Goal: Transaction & Acquisition: Book appointment/travel/reservation

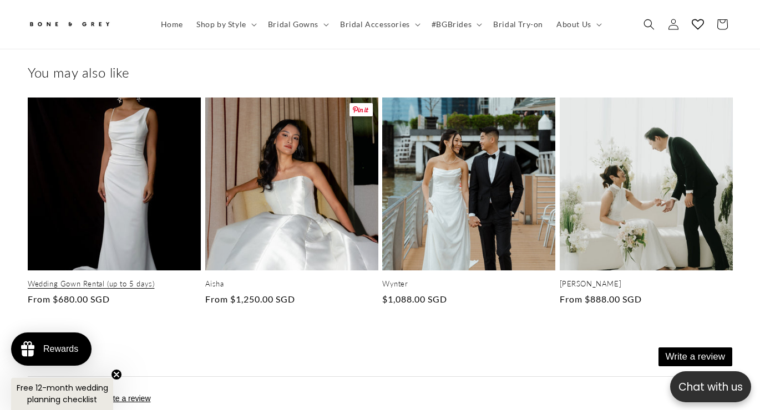
scroll to position [0, 254]
click at [131, 279] on link "Wedding Gown Rental (up to 5 days)" at bounding box center [114, 283] width 173 height 9
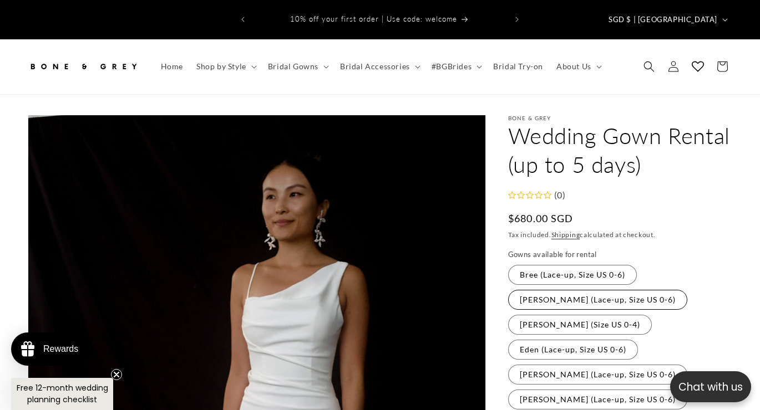
click at [591, 290] on label "[PERSON_NAME] (Lace-up, Size US 0-6) Variant sold out or unavailable" at bounding box center [597, 300] width 179 height 20
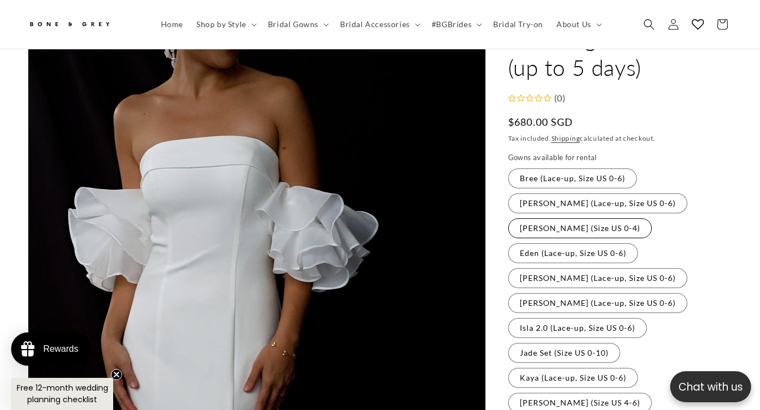
click at [555, 218] on label "[PERSON_NAME] (Size US 0-4) Variant sold out or unavailable" at bounding box center [580, 228] width 144 height 20
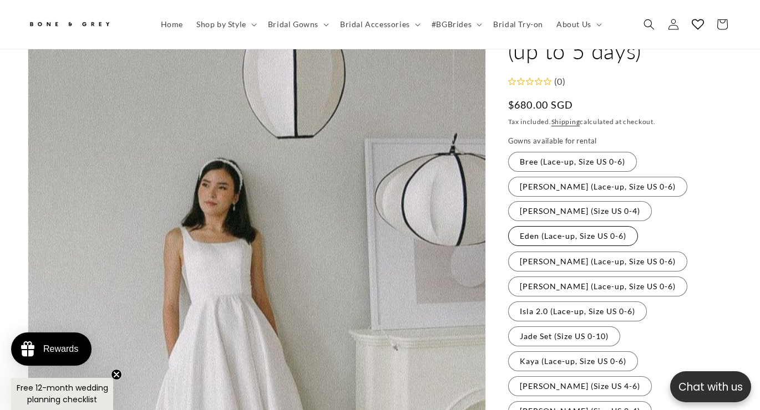
click at [553, 226] on label "Eden (Lace-up, Size US 0-6) Variant sold out or unavailable" at bounding box center [573, 236] width 130 height 20
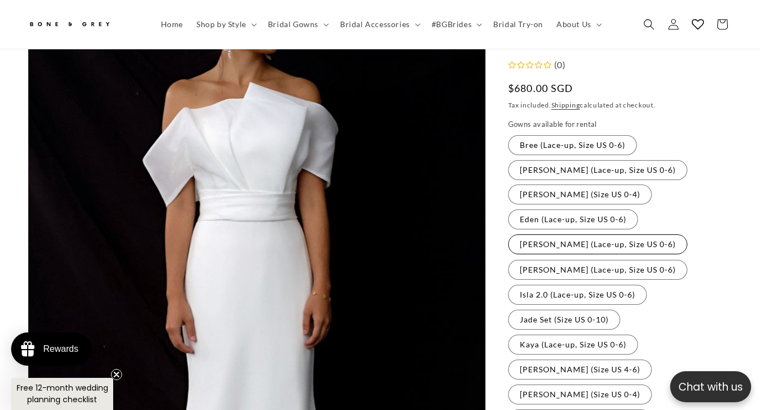
scroll to position [0, 254]
click at [550, 235] on label "[PERSON_NAME] (Lace-up, Size US 0-6) Variant sold out or unavailable" at bounding box center [597, 245] width 179 height 20
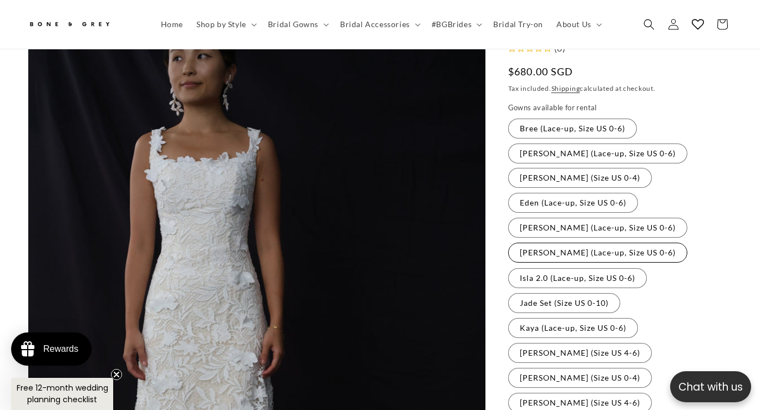
click at [548, 243] on label "[PERSON_NAME] (Lace-up, Size US 0-6) Variant sold out or unavailable" at bounding box center [597, 253] width 179 height 20
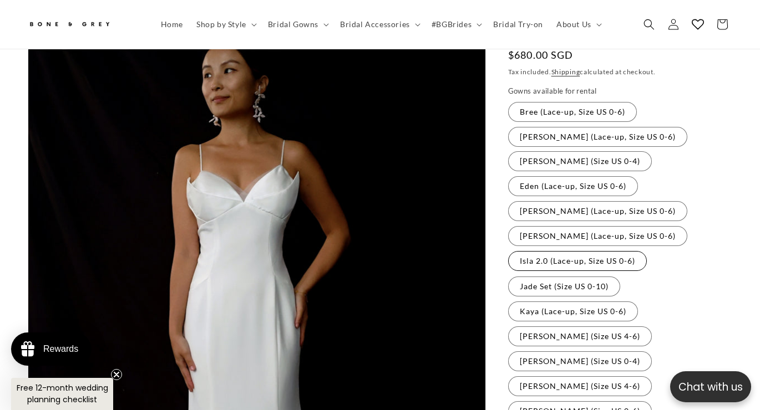
click at [547, 251] on label "Isla 2.0 (Lace-up, Size US 0-6) Variant sold out or unavailable" at bounding box center [577, 261] width 139 height 20
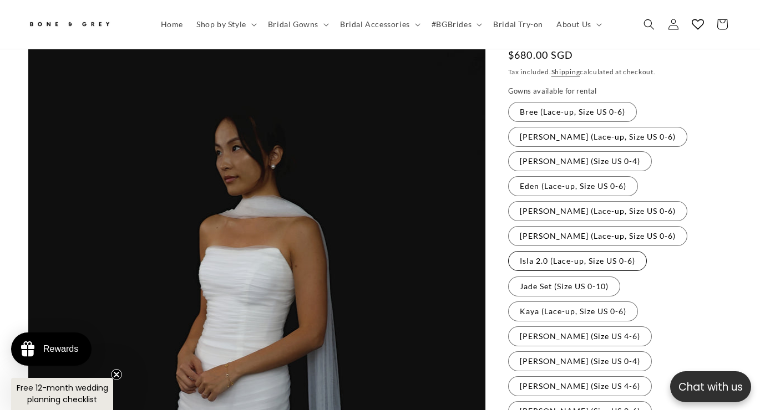
scroll to position [174, 0]
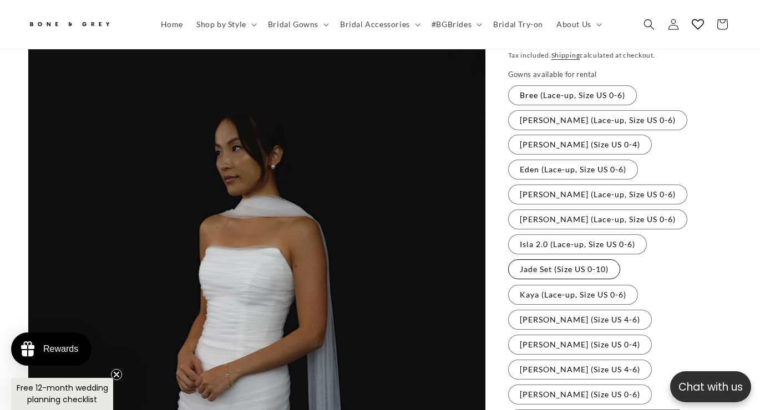
click at [545, 260] on label "Jade Set (Size US 0-10) Variant sold out or unavailable" at bounding box center [564, 270] width 112 height 20
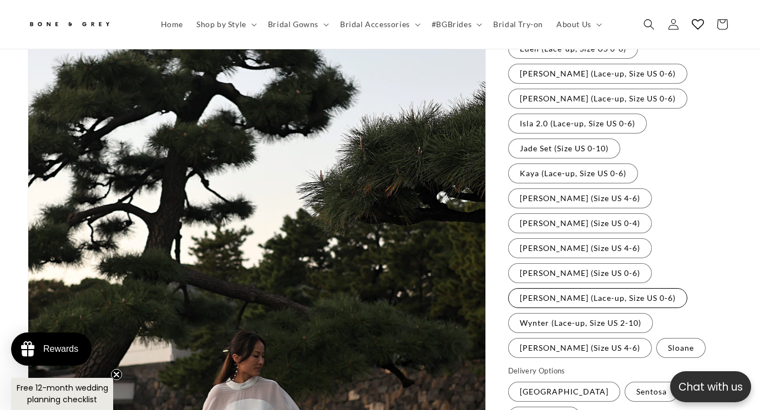
scroll to position [318, 0]
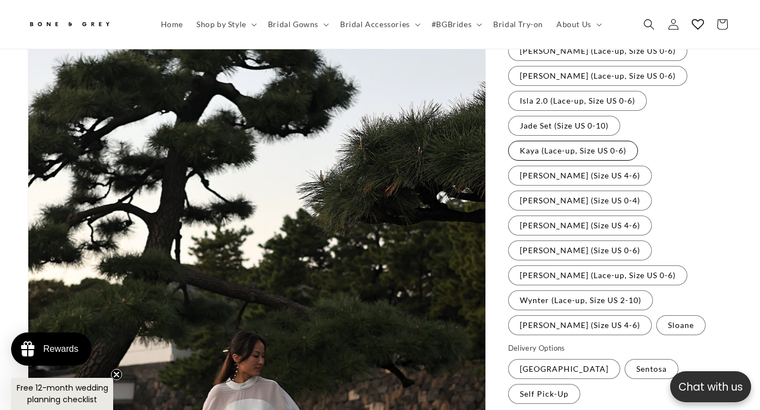
click at [567, 141] on label "Kaya (Lace-up, Size US 0-6) Variant sold out or unavailable" at bounding box center [573, 151] width 130 height 20
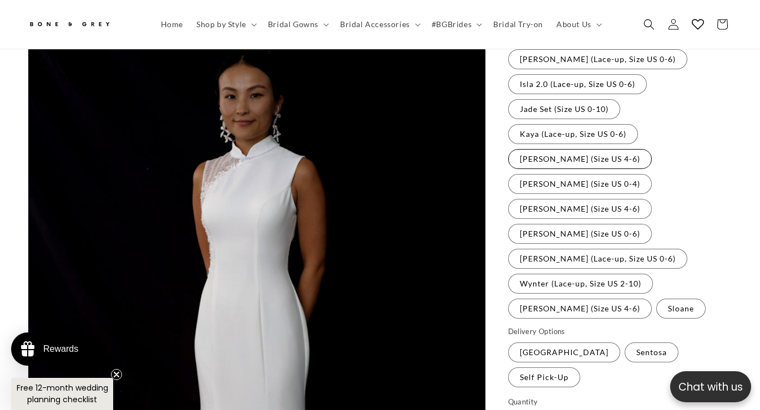
click at [560, 149] on label "[PERSON_NAME] (Size US 4-6) Variant sold out or unavailable" at bounding box center [580, 159] width 144 height 20
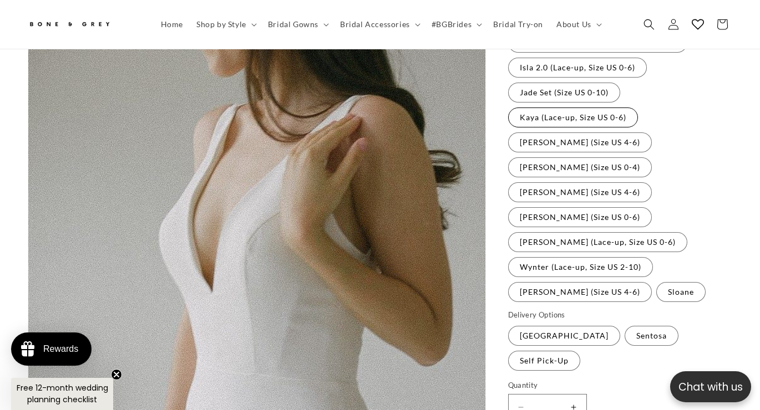
click at [575, 108] on label "Kaya (Lace-up, Size US 0-6) Variant sold out or unavailable" at bounding box center [573, 118] width 130 height 20
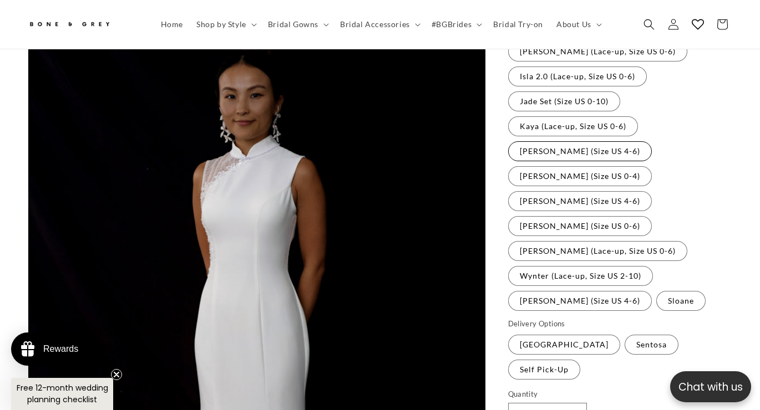
click at [576, 141] on label "[PERSON_NAME] (Size US 4-6) Variant sold out or unavailable" at bounding box center [580, 151] width 144 height 20
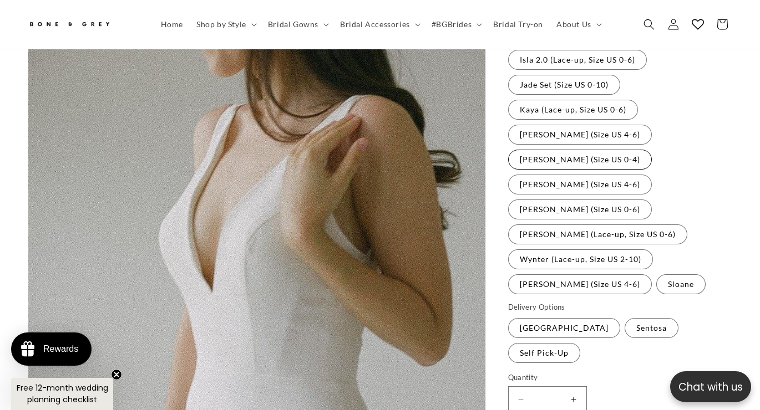
click at [640, 150] on label "[PERSON_NAME] (Size US 0-4) Variant sold out or unavailable" at bounding box center [580, 160] width 144 height 20
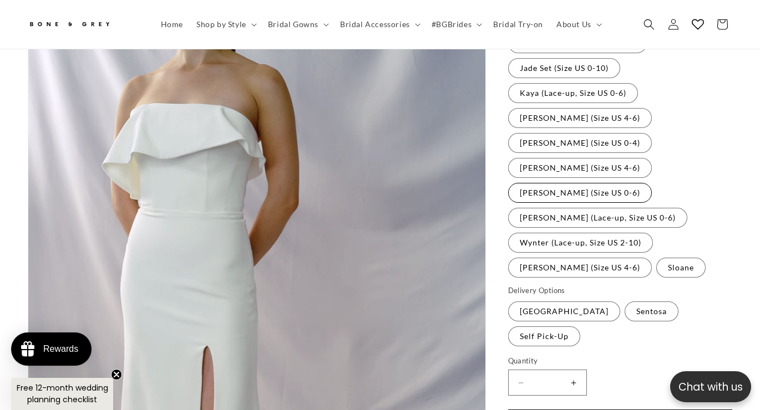
click at [640, 183] on label "[PERSON_NAME] (Size US 0-6) Variant sold out or unavailable" at bounding box center [580, 193] width 144 height 20
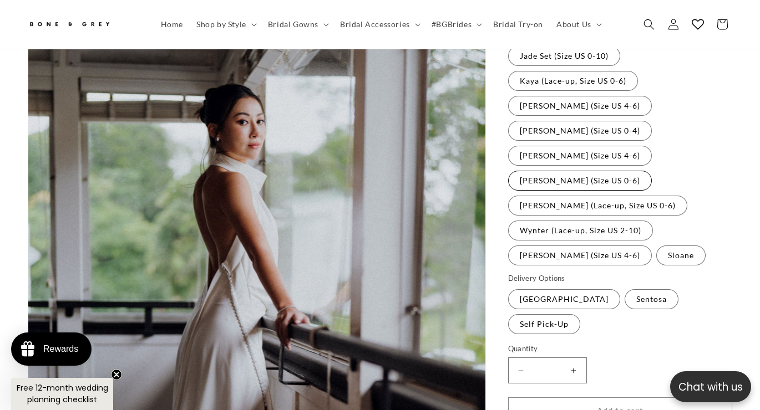
scroll to position [392, 0]
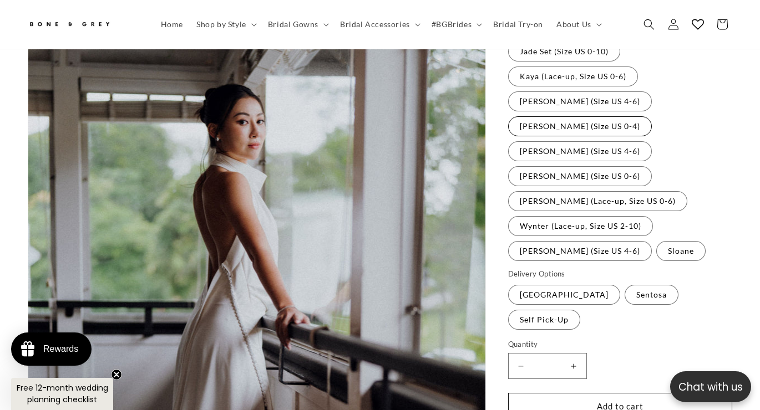
click at [652, 116] on label "[PERSON_NAME] (Size US 0-4) Variant sold out or unavailable" at bounding box center [580, 126] width 144 height 20
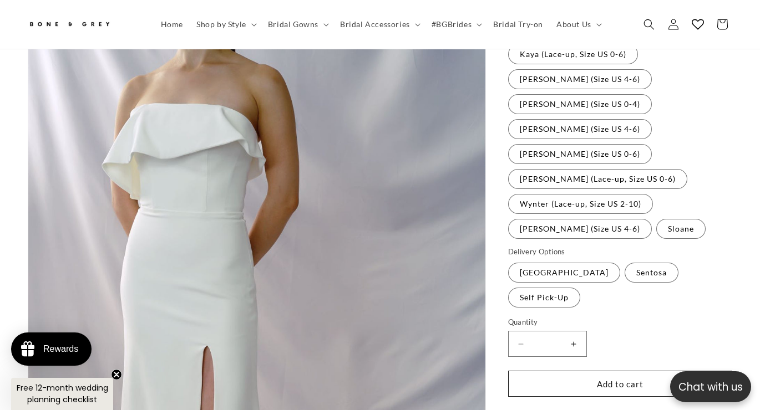
scroll to position [151, 0]
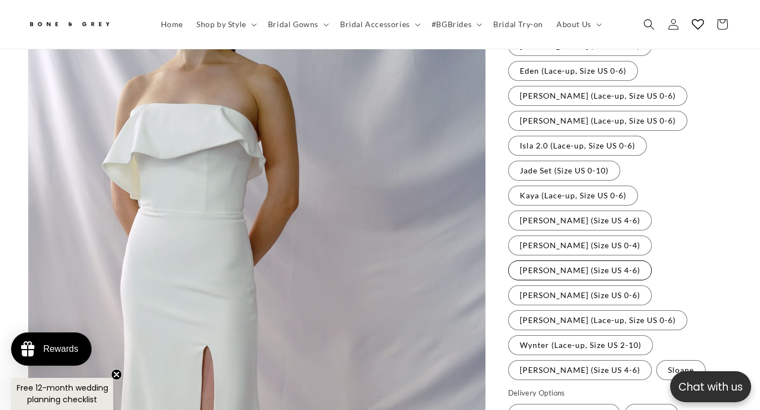
click at [584, 261] on label "[PERSON_NAME] (Size US 4-6) Variant sold out or unavailable" at bounding box center [580, 271] width 144 height 20
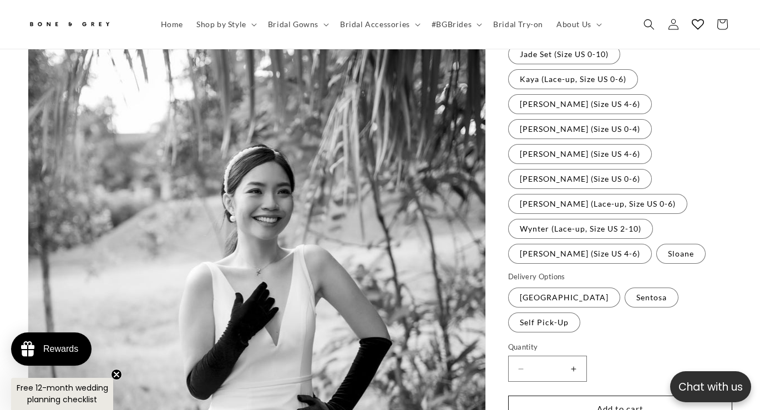
scroll to position [395, 0]
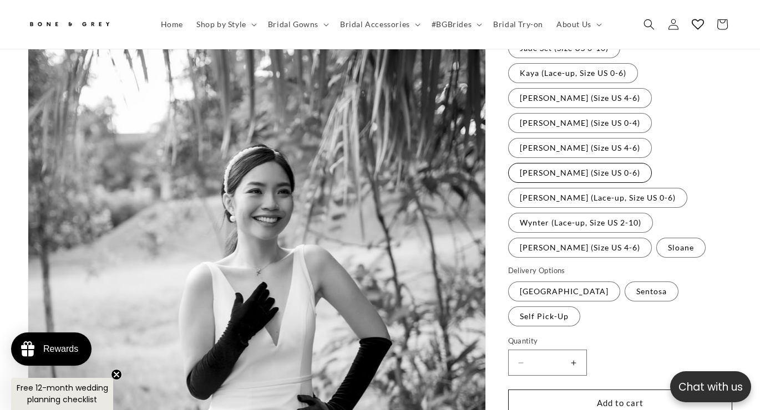
click at [630, 163] on label "[PERSON_NAME] (Size US 0-6) Variant sold out or unavailable" at bounding box center [580, 173] width 144 height 20
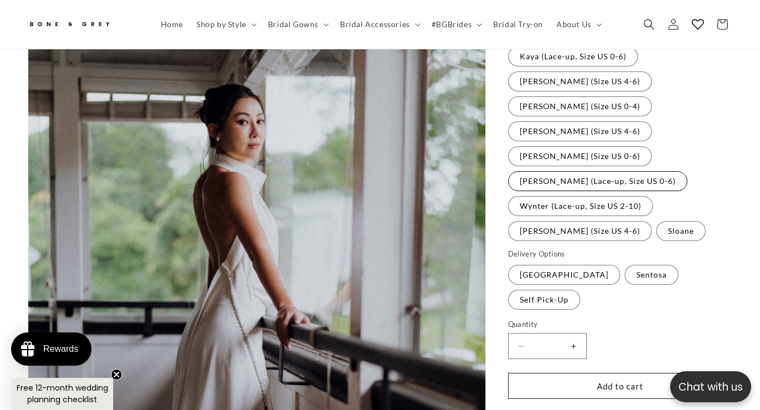
scroll to position [0, 508]
click at [582, 171] on label "[PERSON_NAME] (Lace-up, Size US 0-6) Variant sold out or unavailable" at bounding box center [597, 181] width 179 height 20
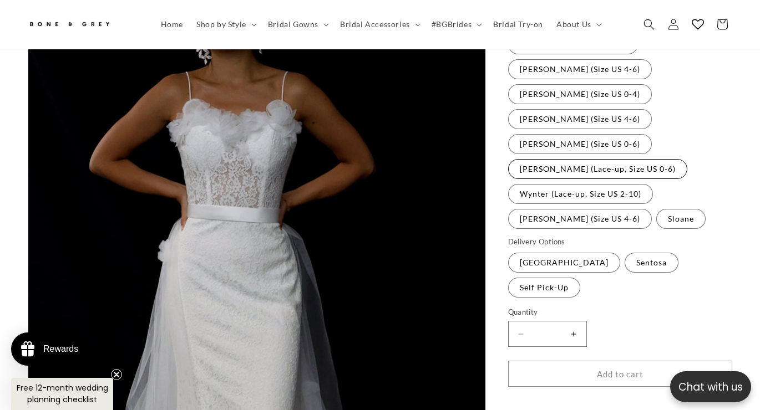
scroll to position [429, 0]
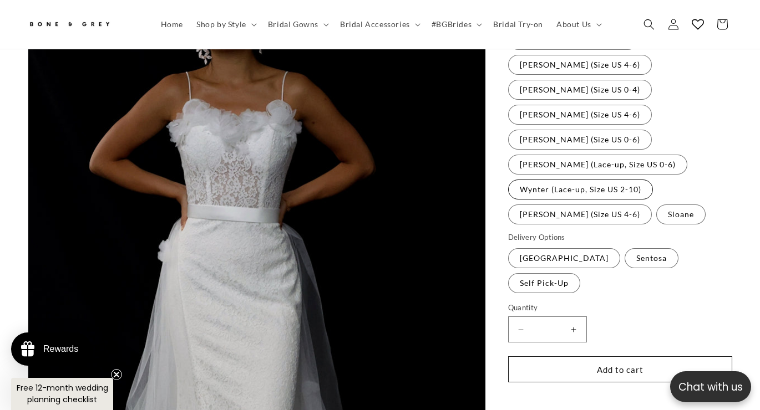
click at [577, 180] on label "Wynter (Lace-up, Size US 2-10) Variant sold out or unavailable" at bounding box center [580, 190] width 145 height 20
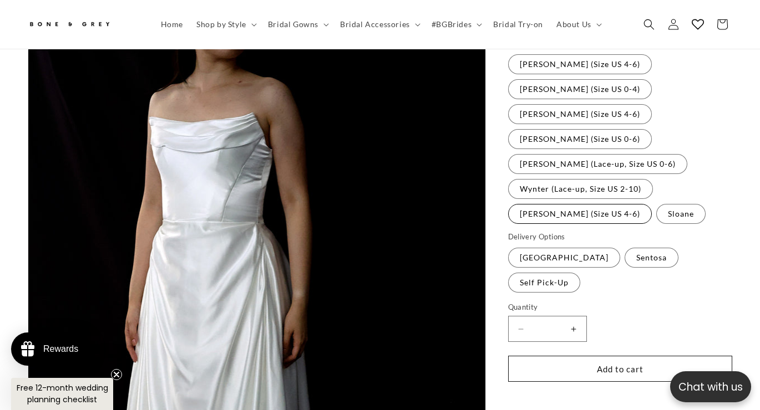
click at [569, 204] on label "[PERSON_NAME] (Size US 4-6) Variant sold out or unavailable" at bounding box center [580, 214] width 144 height 20
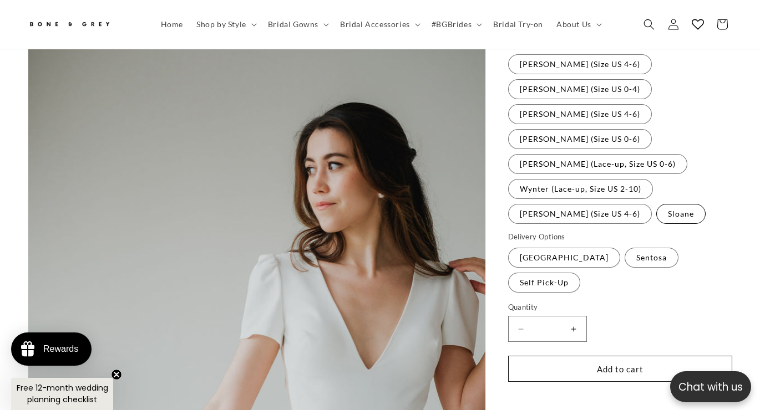
click at [656, 204] on label "Sloane Variant sold out or unavailable" at bounding box center [680, 214] width 49 height 20
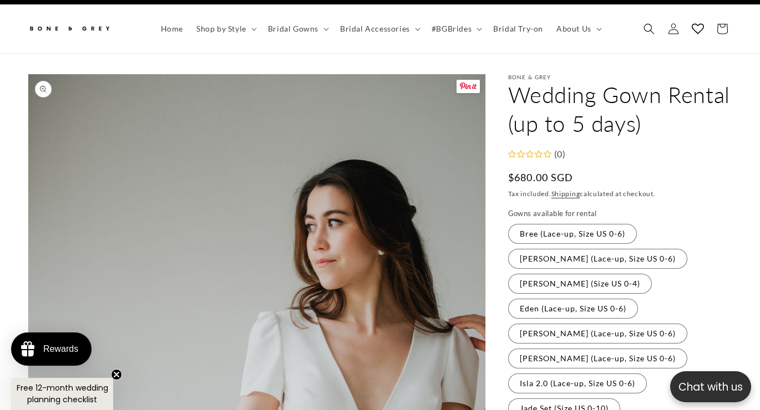
scroll to position [20, 0]
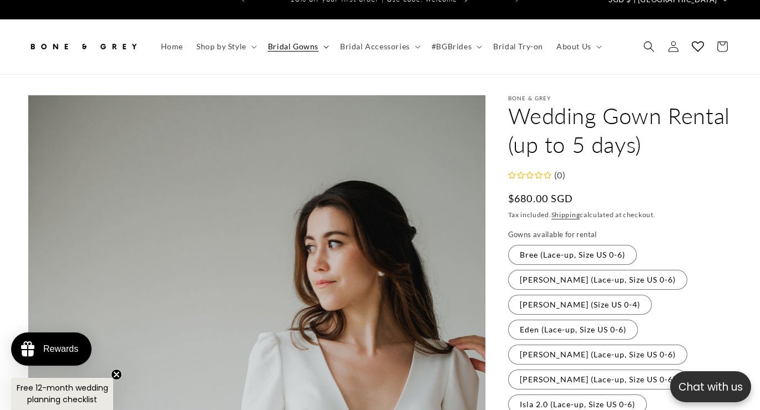
click at [307, 42] on span "Bridal Gowns" at bounding box center [293, 47] width 50 height 10
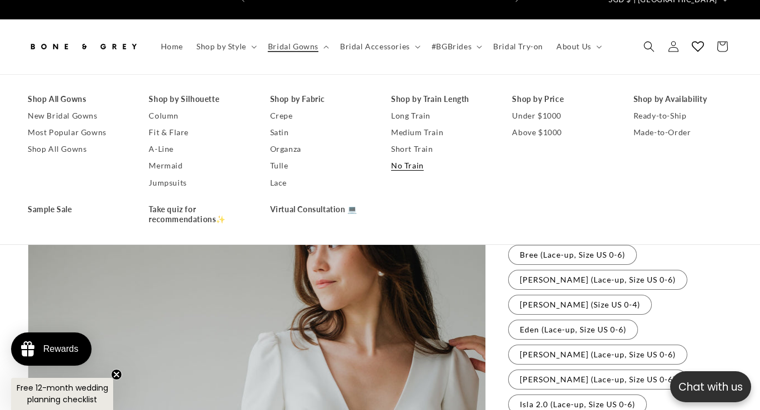
scroll to position [0, 508]
click at [403, 157] on link "No Train" at bounding box center [440, 165] width 99 height 17
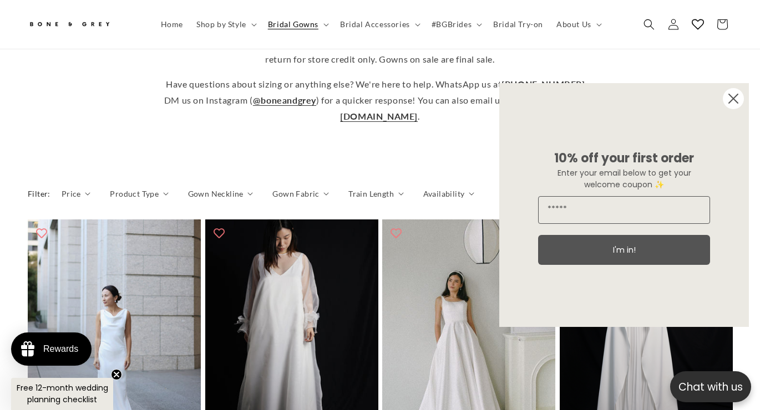
scroll to position [420, 0]
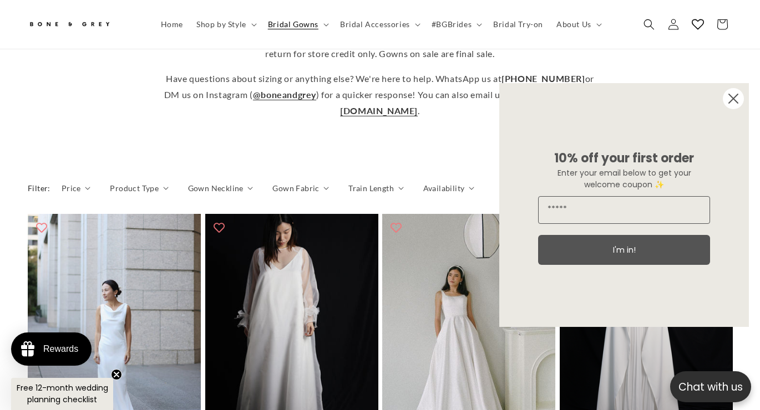
click at [731, 94] on circle "Close dialog" at bounding box center [733, 98] width 21 height 21
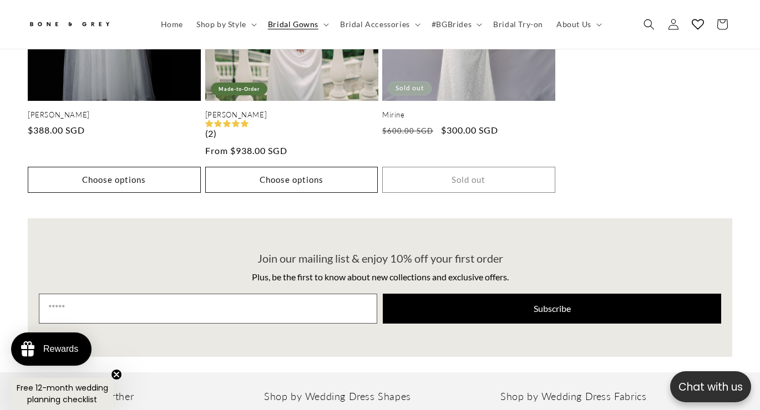
scroll to position [0, 508]
